Goal: Information Seeking & Learning: Compare options

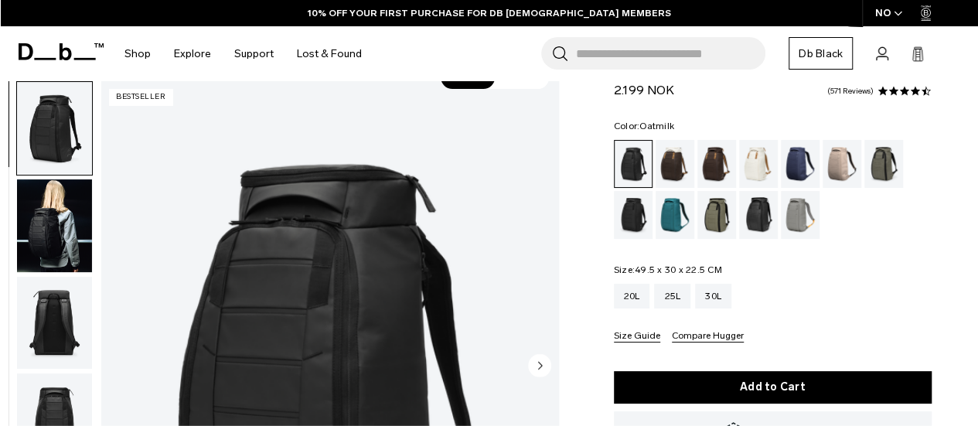
click at [756, 157] on div "Oatmilk" at bounding box center [758, 164] width 39 height 48
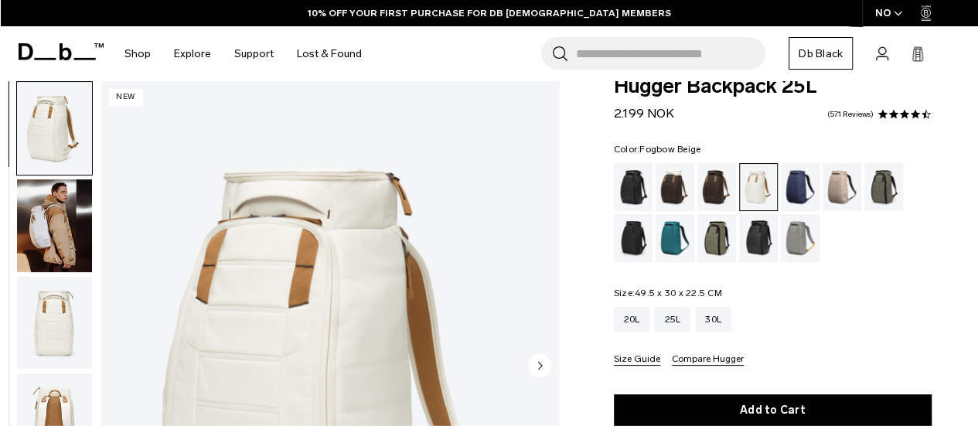
click at [835, 194] on div "Fogbow Beige" at bounding box center [842, 187] width 39 height 48
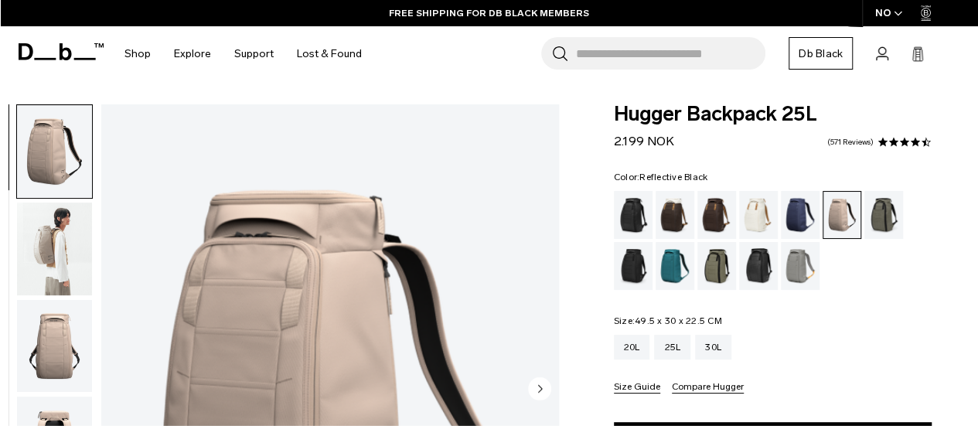
click at [758, 269] on div "Reflective Black" at bounding box center [758, 266] width 39 height 48
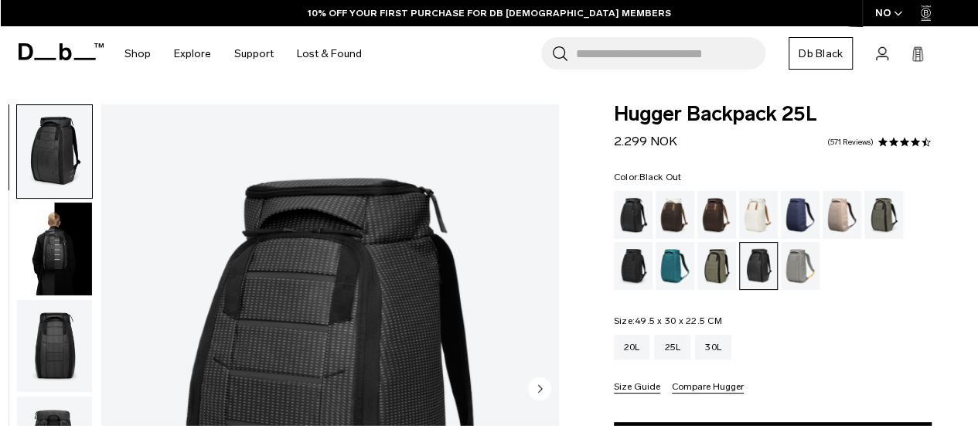
click at [639, 213] on div "Black Out" at bounding box center [633, 215] width 39 height 48
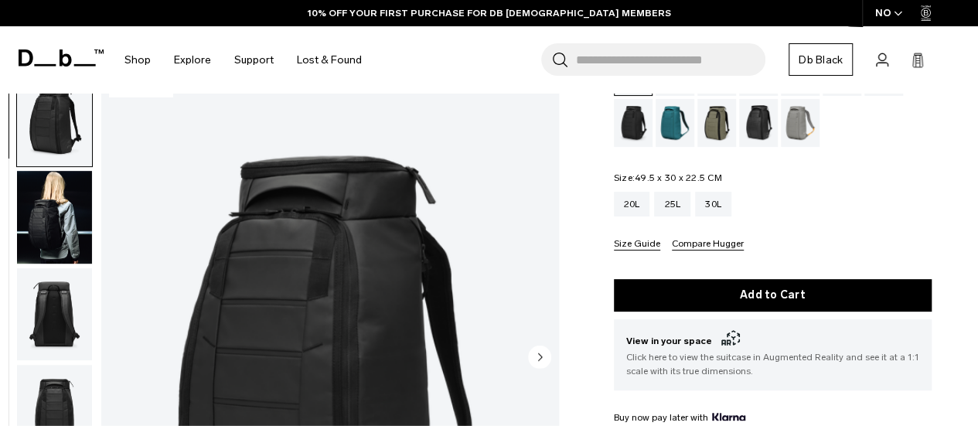
scroll to position [158, 0]
